Goal: Task Accomplishment & Management: Use online tool/utility

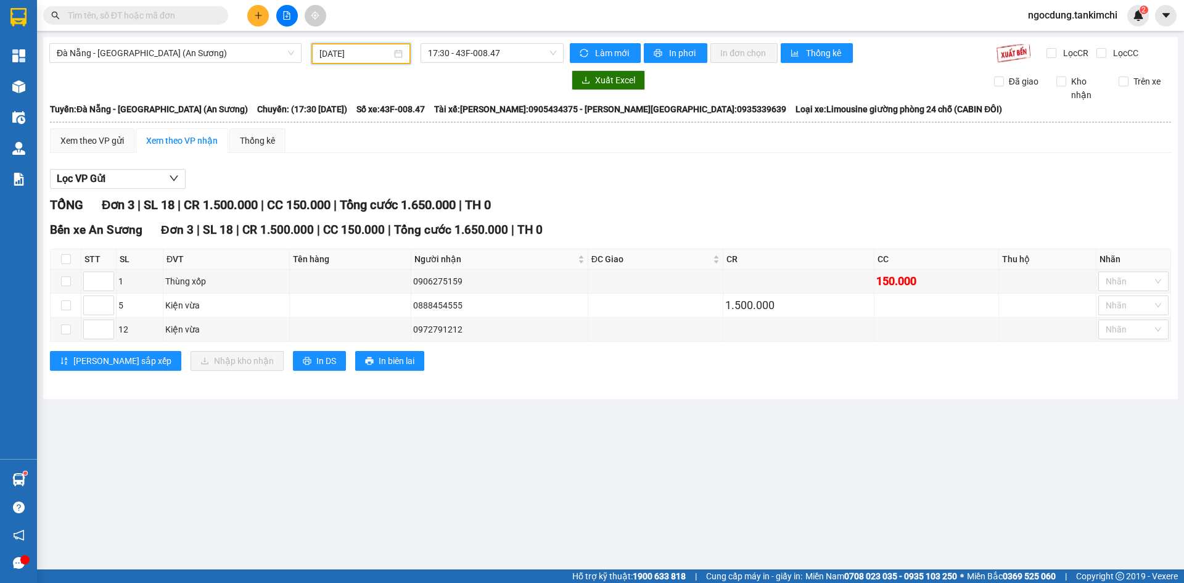
click at [155, 14] on input "text" at bounding box center [141, 16] width 146 height 14
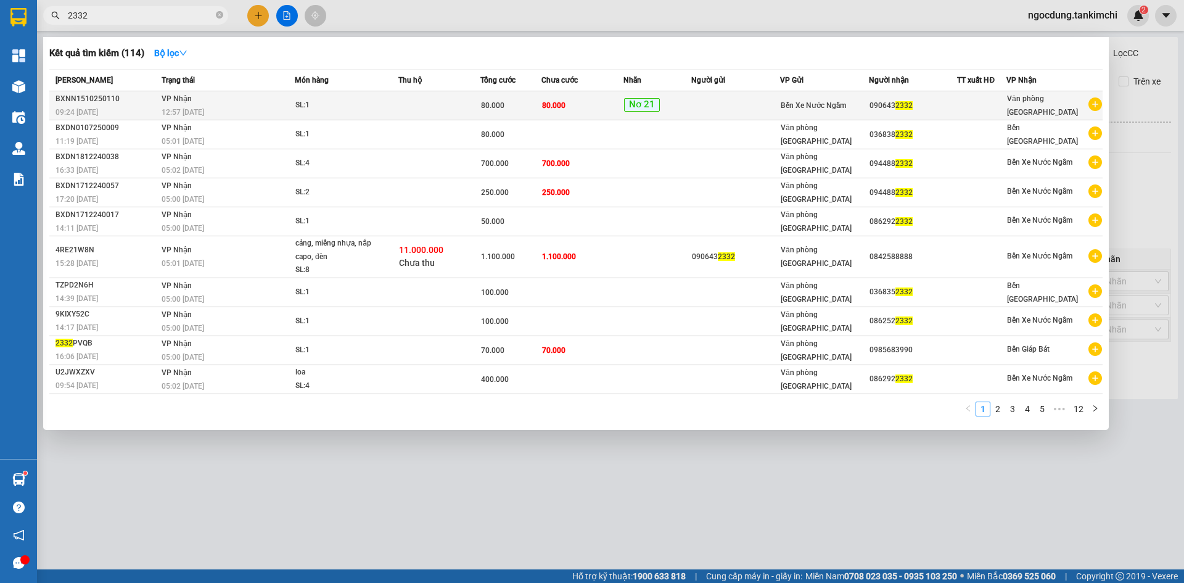
type input "2332"
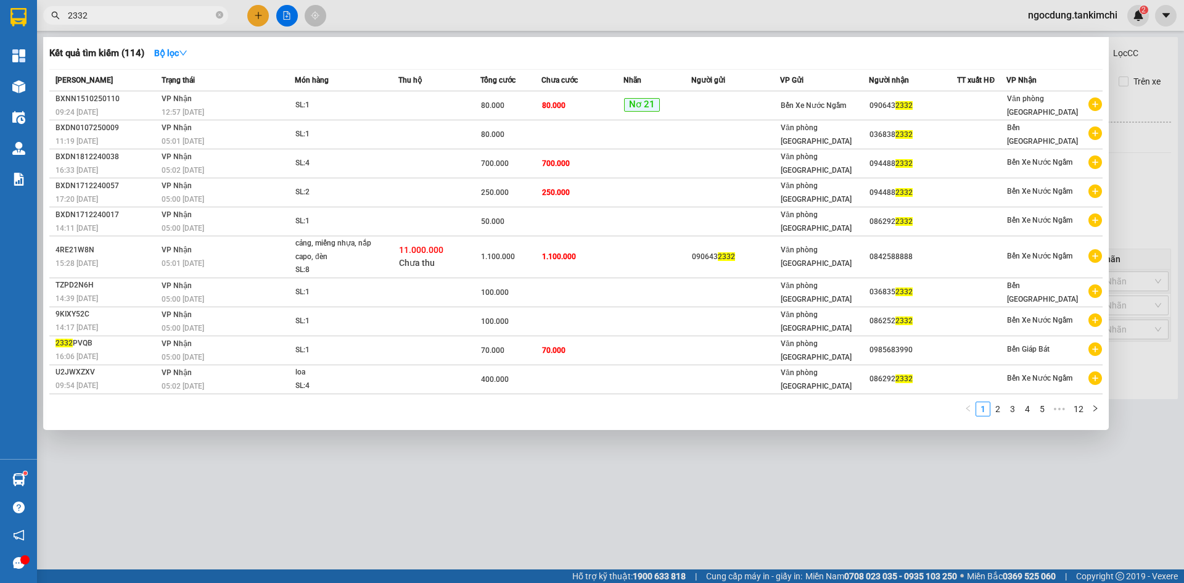
click at [318, 104] on div "SL: 1" at bounding box center [341, 106] width 92 height 14
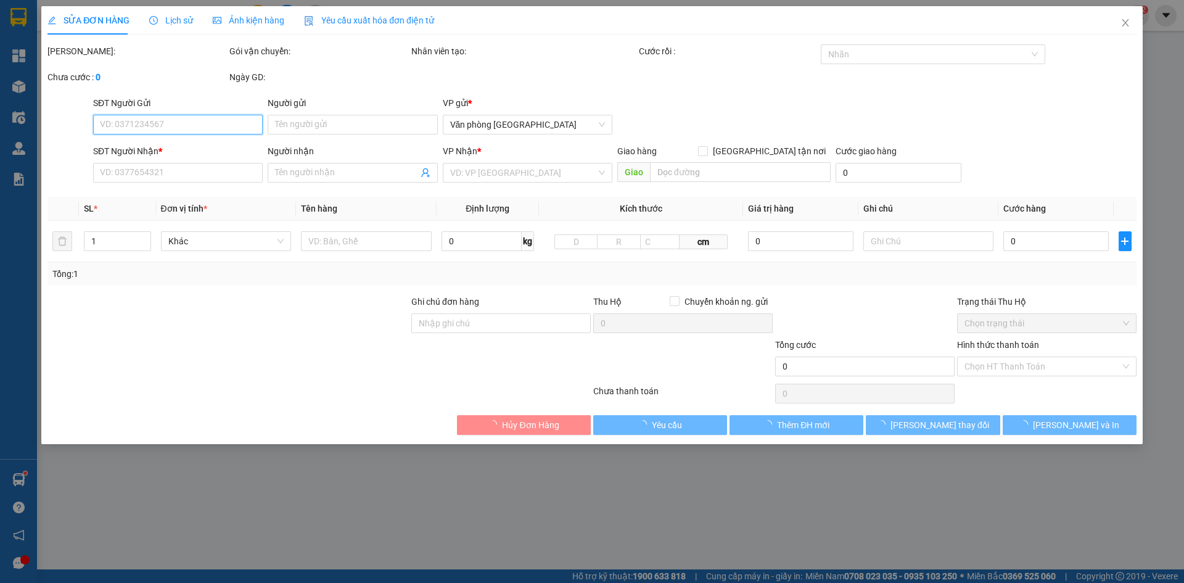
type input "0906432332"
type input "80.000"
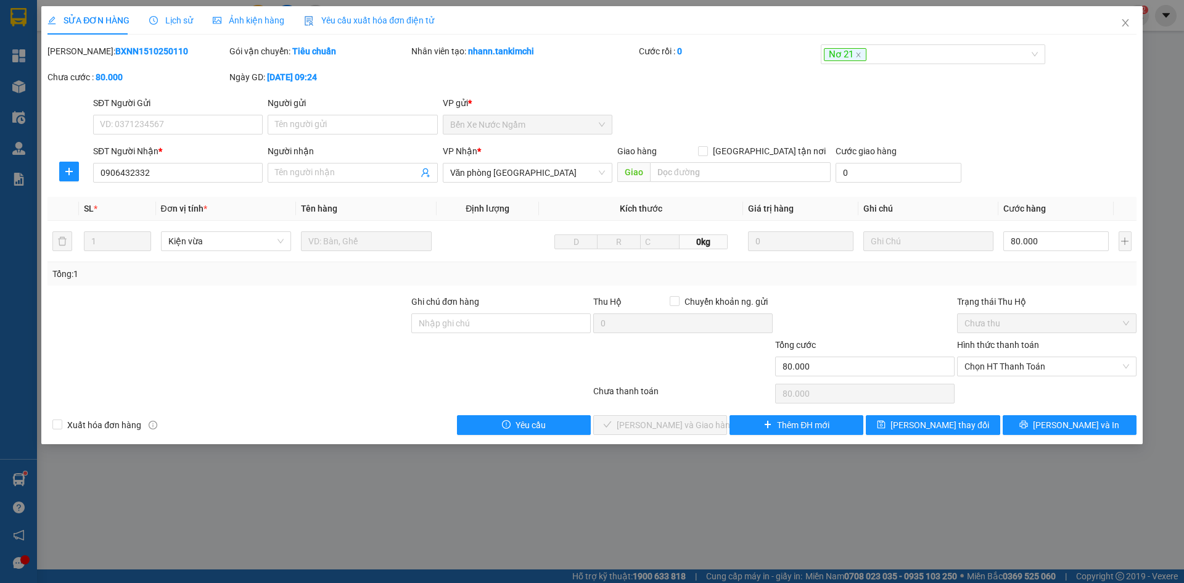
click at [172, 24] on span "Lịch sử" at bounding box center [171, 20] width 44 height 10
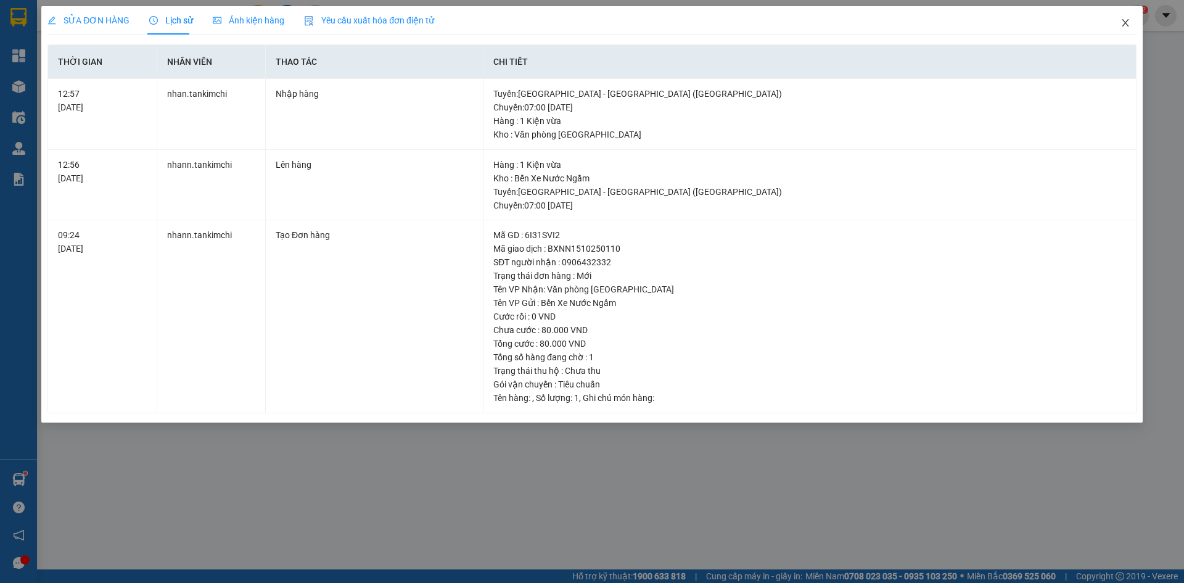
click at [1124, 24] on icon "close" at bounding box center [1125, 23] width 10 height 10
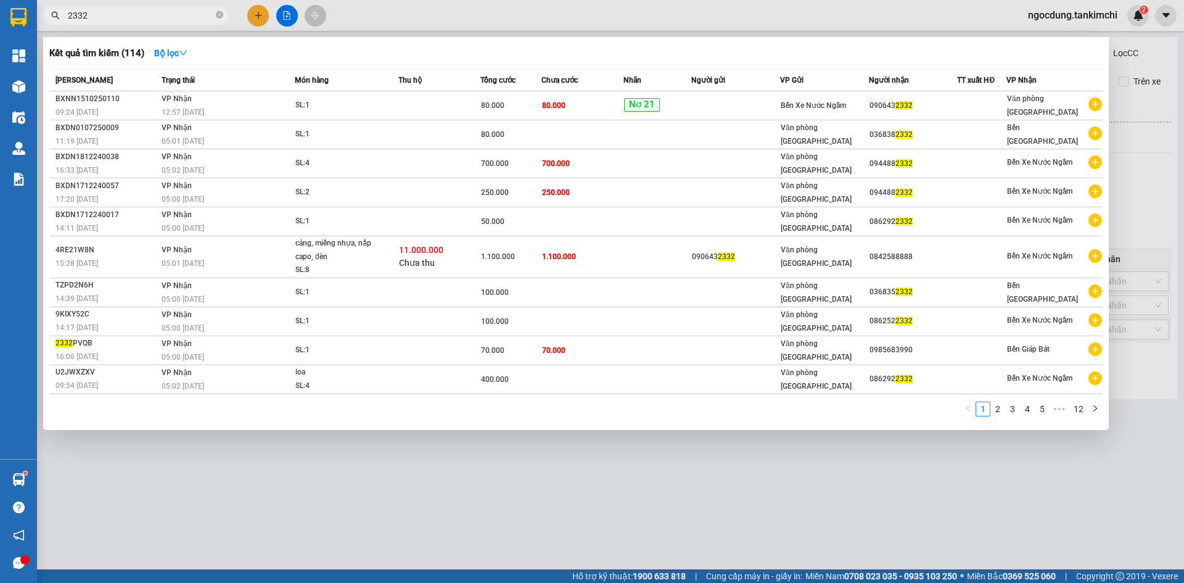
click at [129, 15] on input "2332" at bounding box center [141, 16] width 146 height 14
click at [403, 461] on div at bounding box center [592, 291] width 1184 height 583
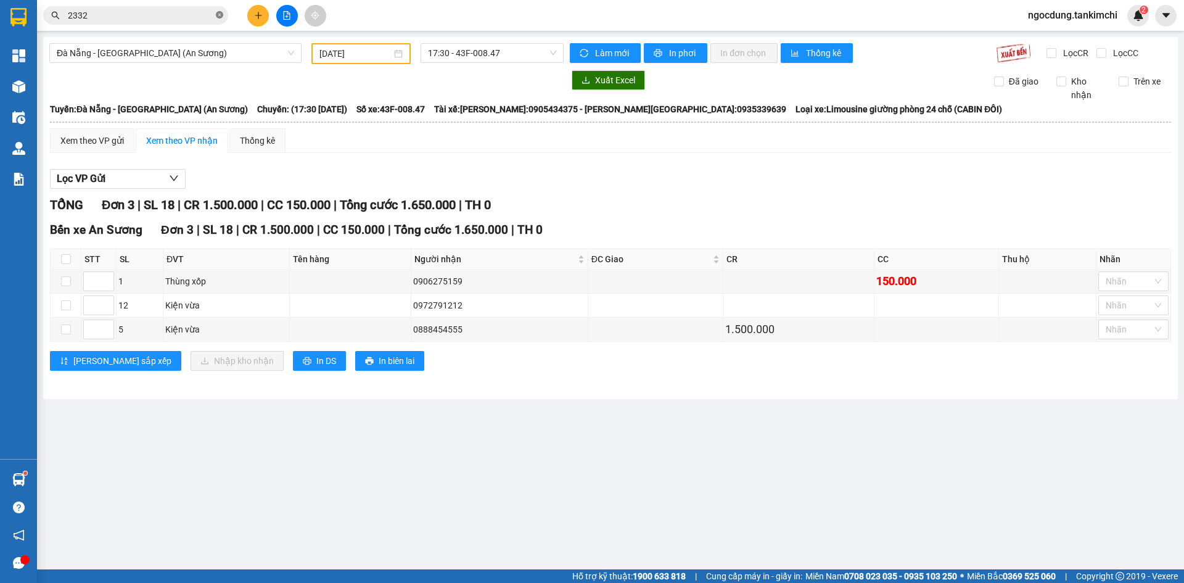
click at [220, 14] on icon "close-circle" at bounding box center [219, 14] width 7 height 7
click at [125, 13] on input "text" at bounding box center [141, 16] width 146 height 14
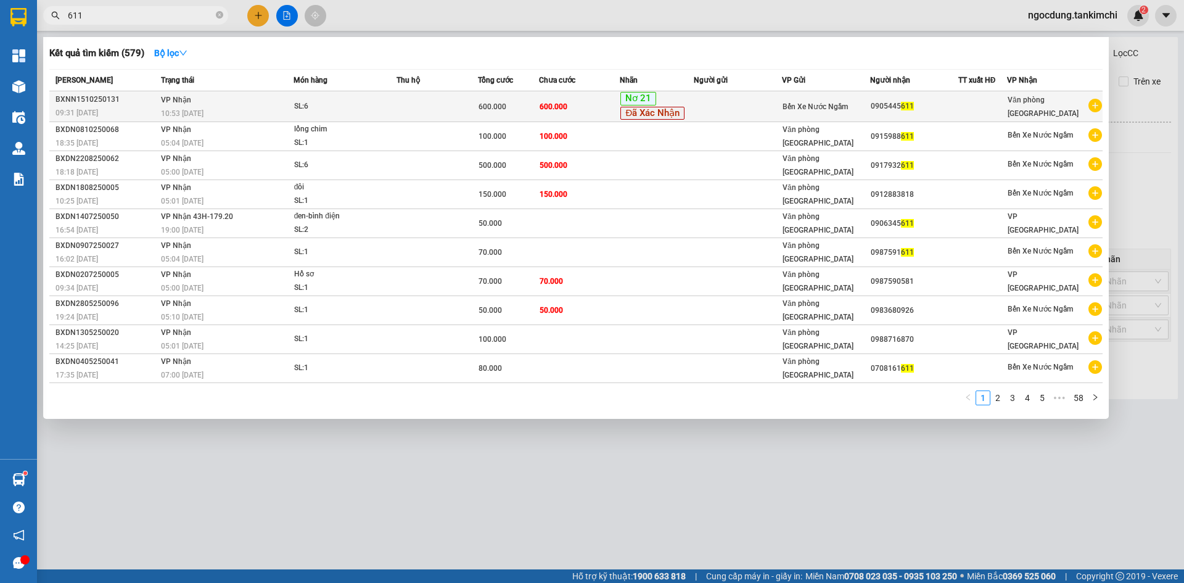
type input "611"
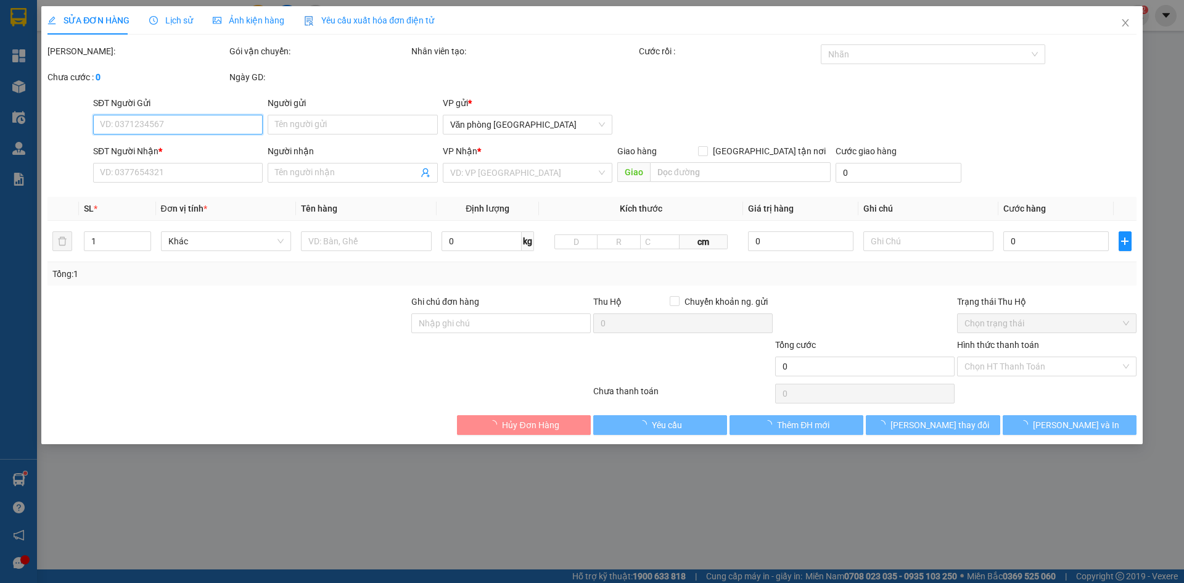
type input "0905445611"
type input "600.000"
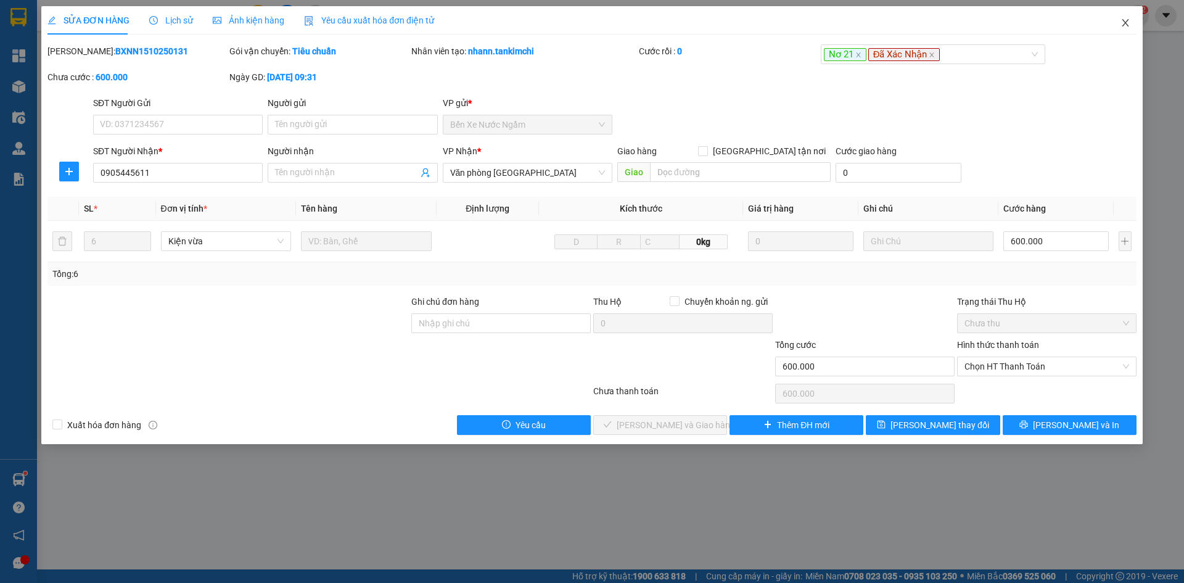
click at [1124, 23] on icon "close" at bounding box center [1125, 23] width 10 height 10
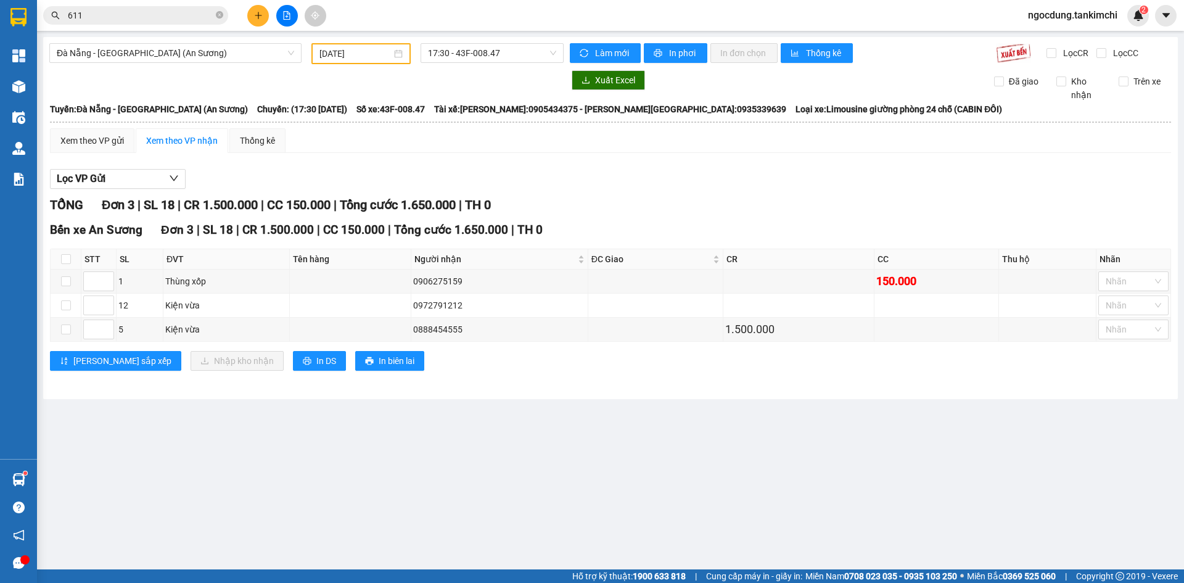
click at [171, 17] on input "611" at bounding box center [141, 16] width 146 height 14
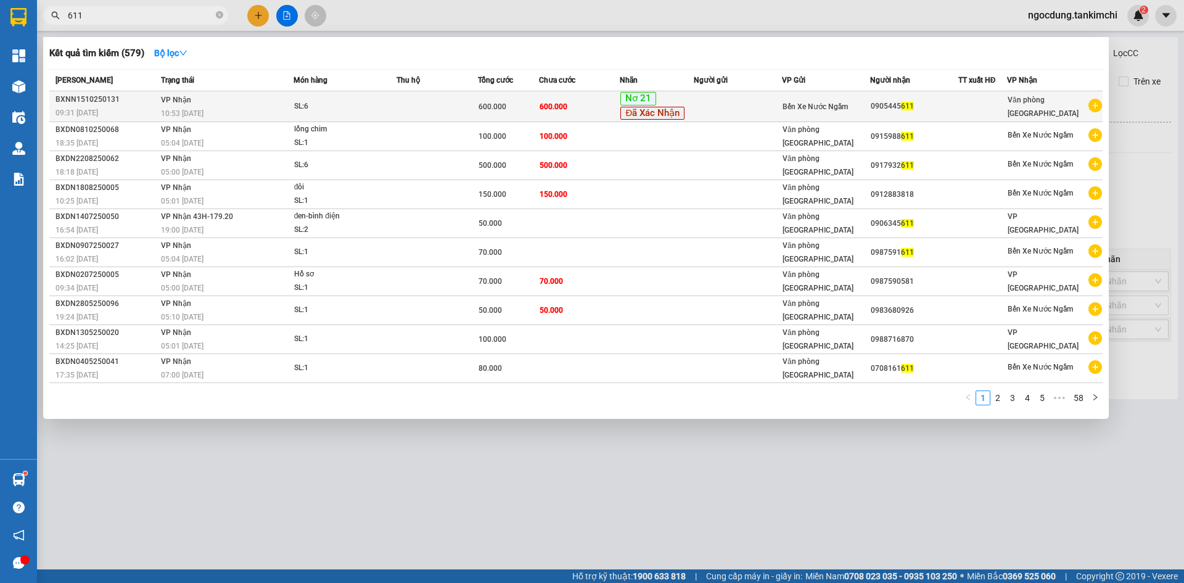
click at [377, 107] on div "SL: 6" at bounding box center [340, 107] width 92 height 14
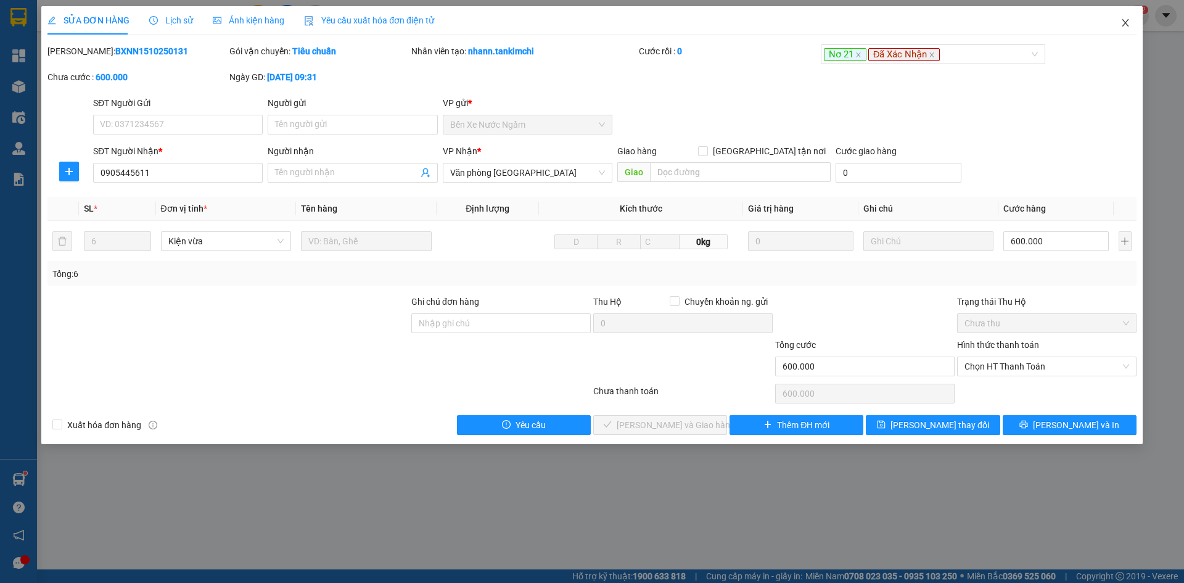
click at [1124, 23] on icon "close" at bounding box center [1125, 23] width 10 height 10
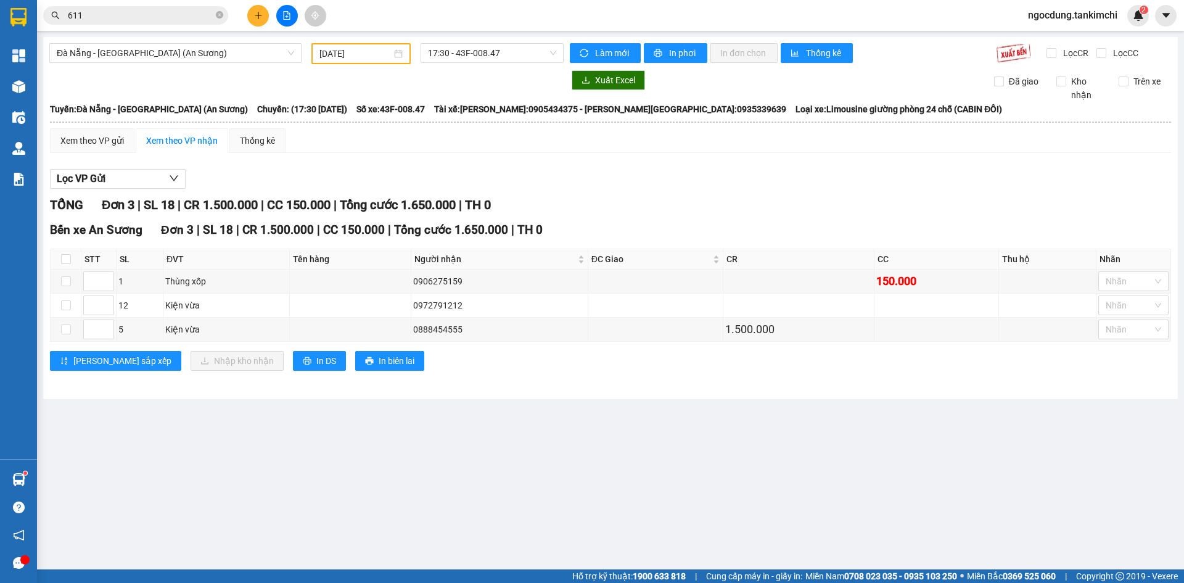
click at [277, 85] on div at bounding box center [306, 80] width 514 height 20
click at [173, 14] on input "611" at bounding box center [141, 16] width 146 height 14
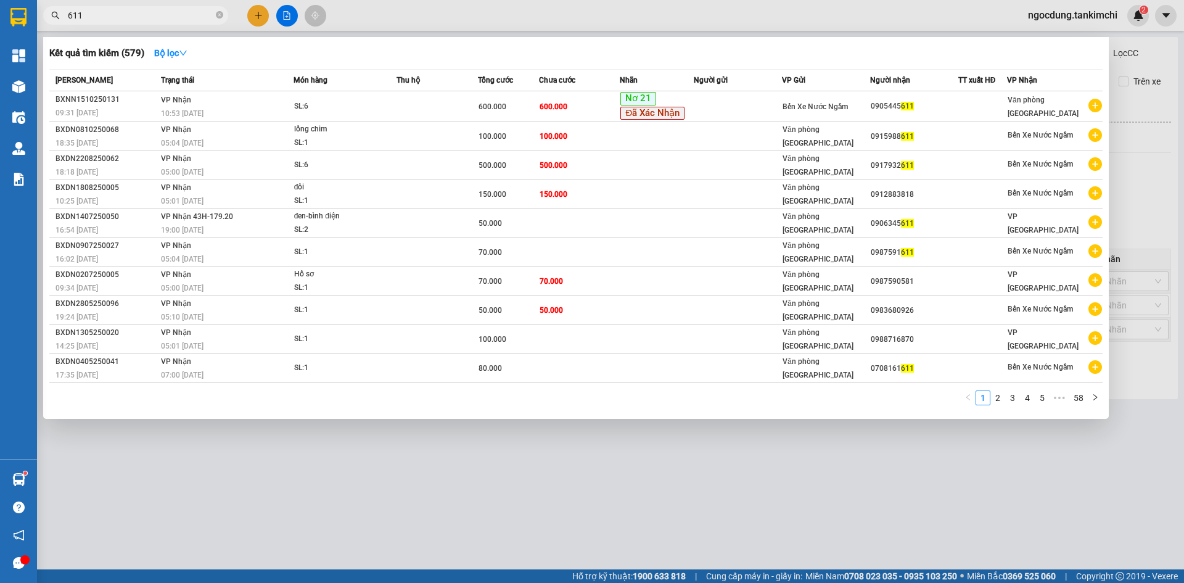
click at [163, 18] on input "611" at bounding box center [141, 16] width 146 height 14
